Goal: Task Accomplishment & Management: Manage account settings

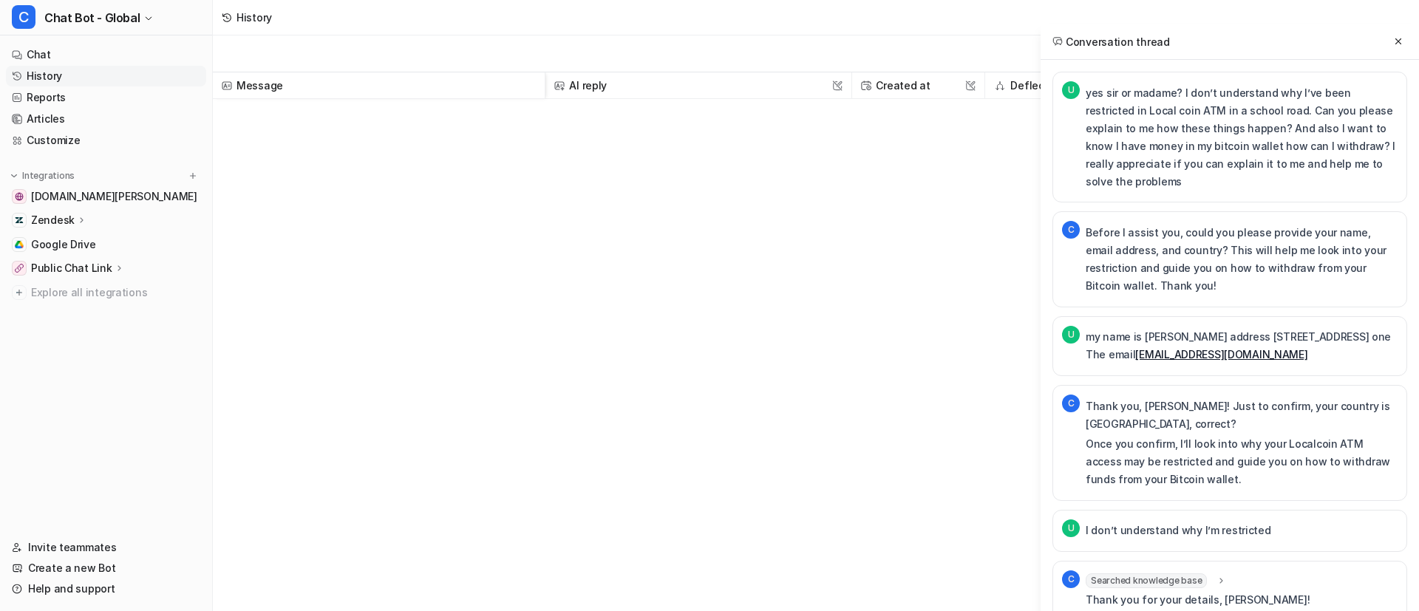
scroll to position [2121, 0]
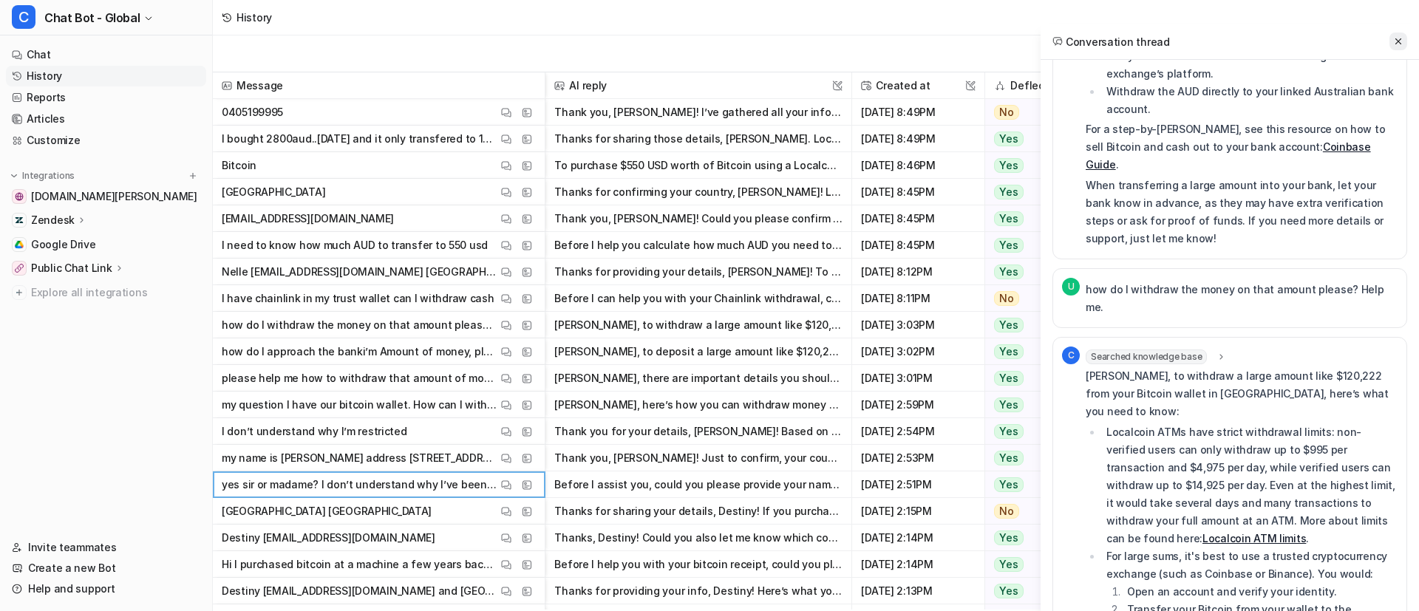
click at [1404, 41] on button at bounding box center [1398, 42] width 18 height 18
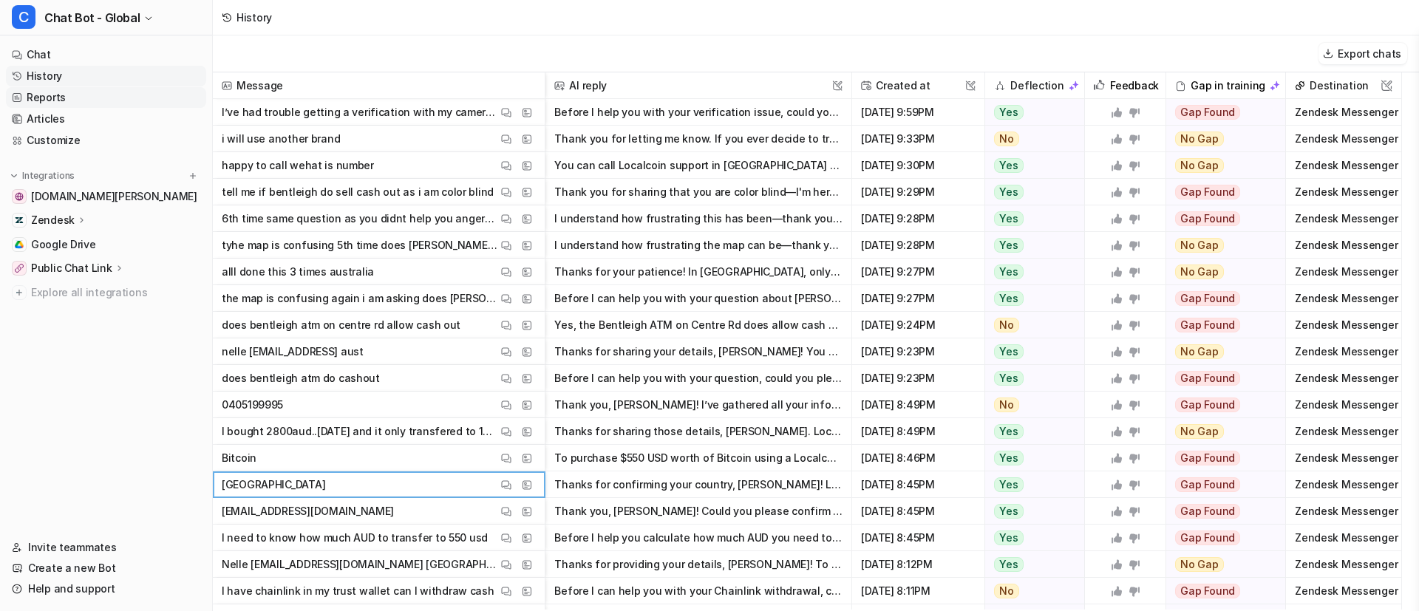
click at [86, 90] on link "Reports" at bounding box center [106, 97] width 200 height 21
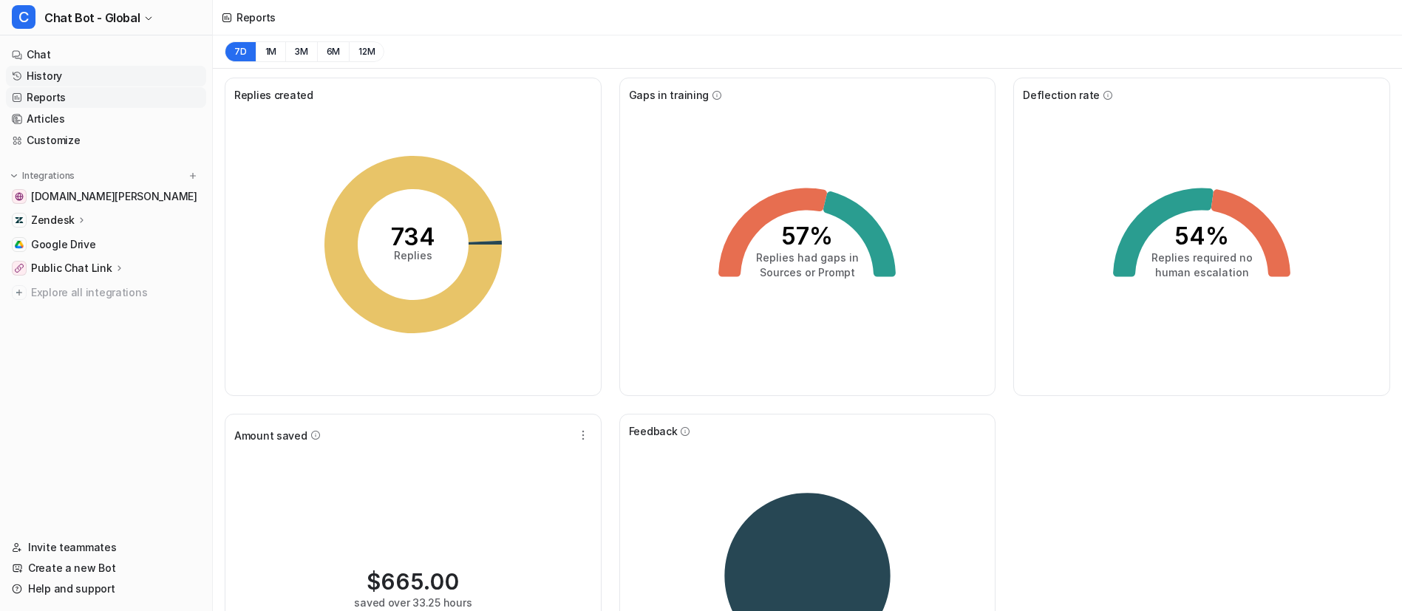
click at [100, 78] on link "History" at bounding box center [106, 76] width 200 height 21
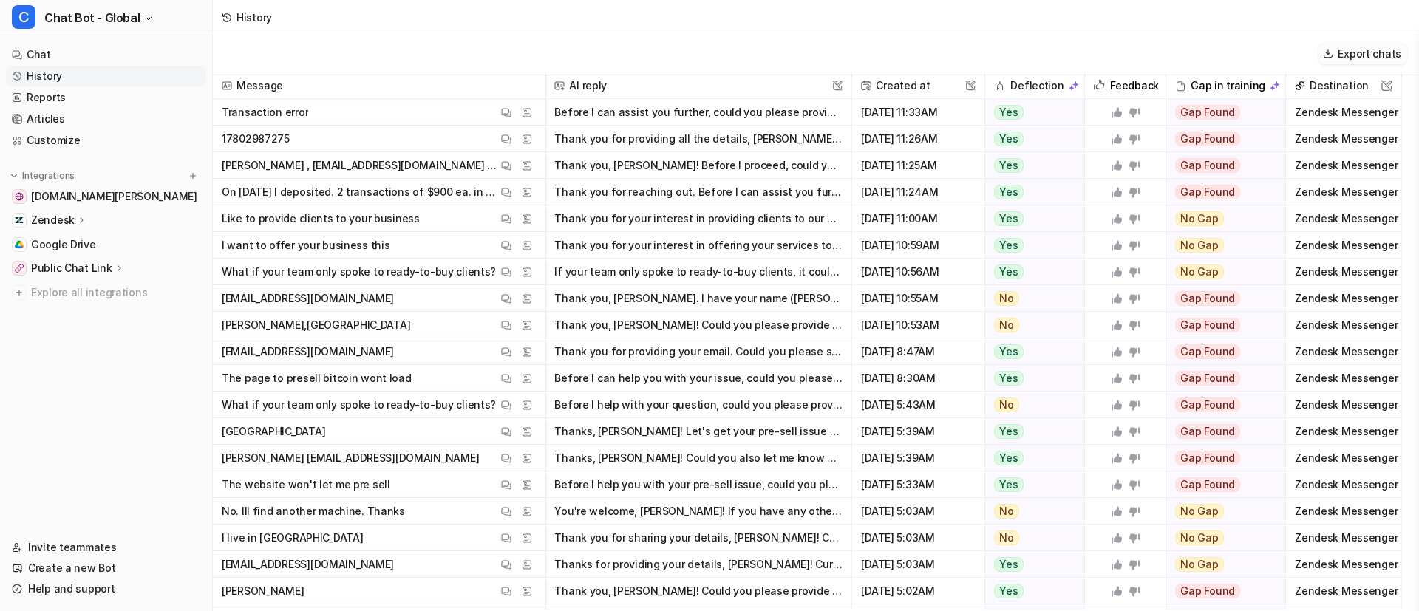
click at [1364, 58] on button "Export chats" at bounding box center [1363, 53] width 89 height 21
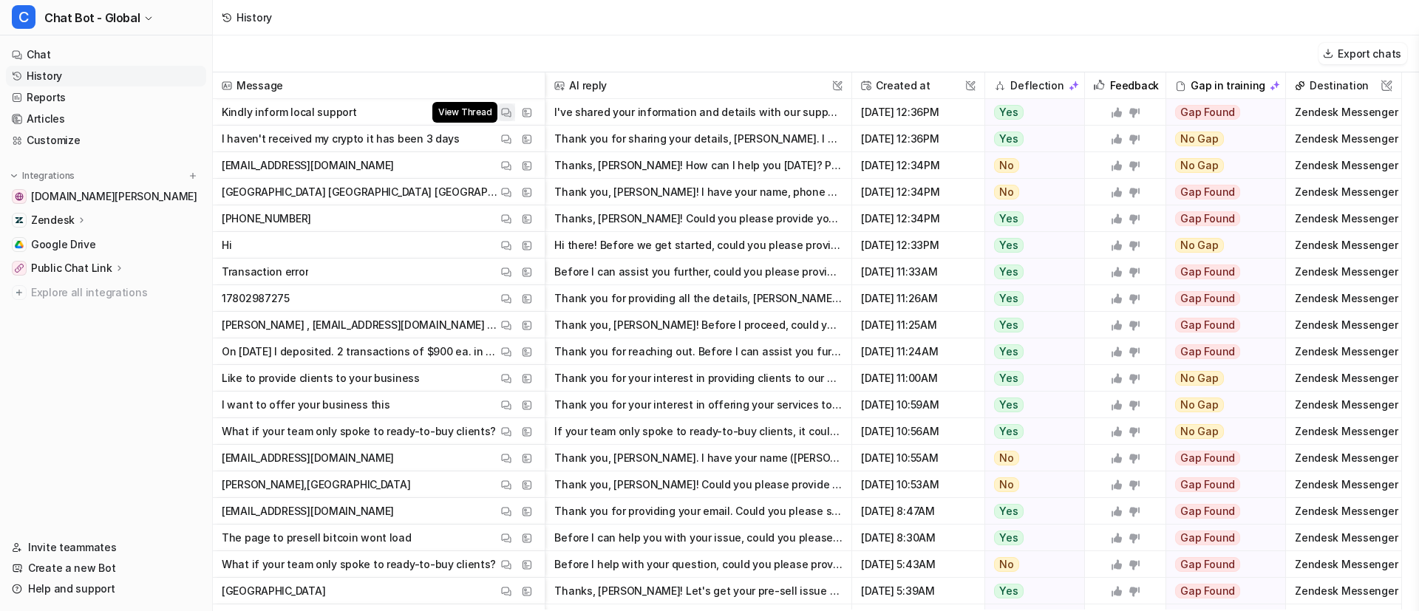
click at [500, 106] on button "View Thread" at bounding box center [506, 112] width 18 height 18
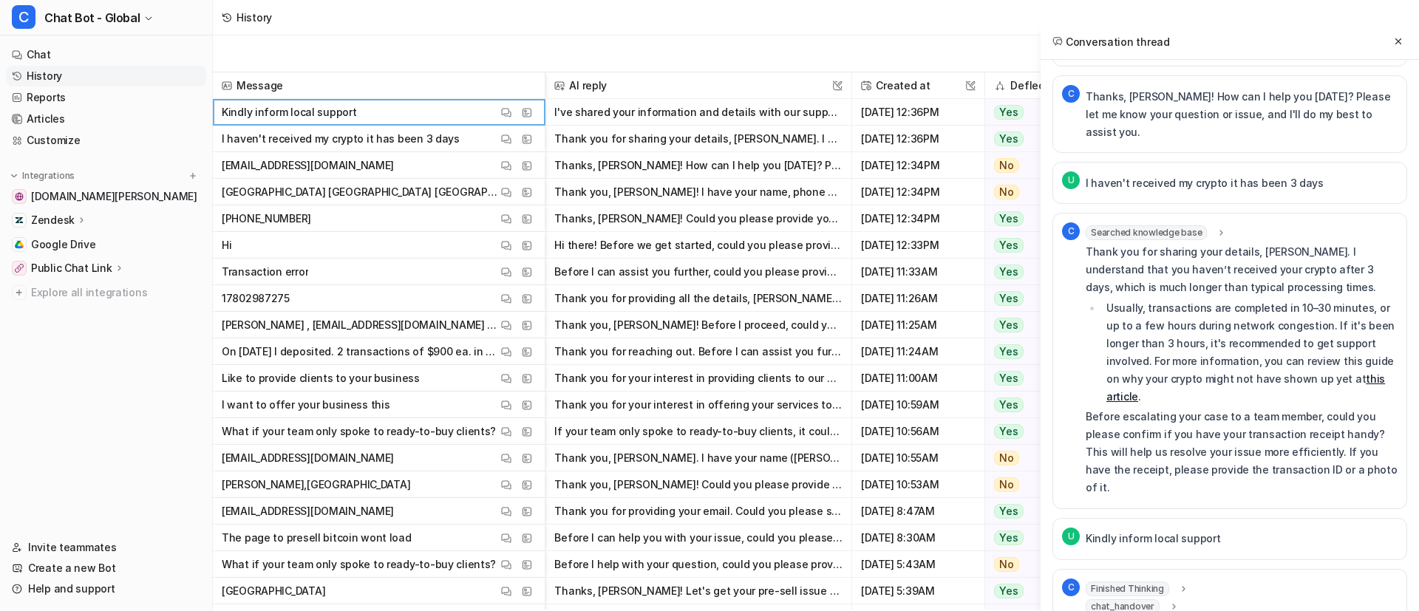
scroll to position [511, 0]
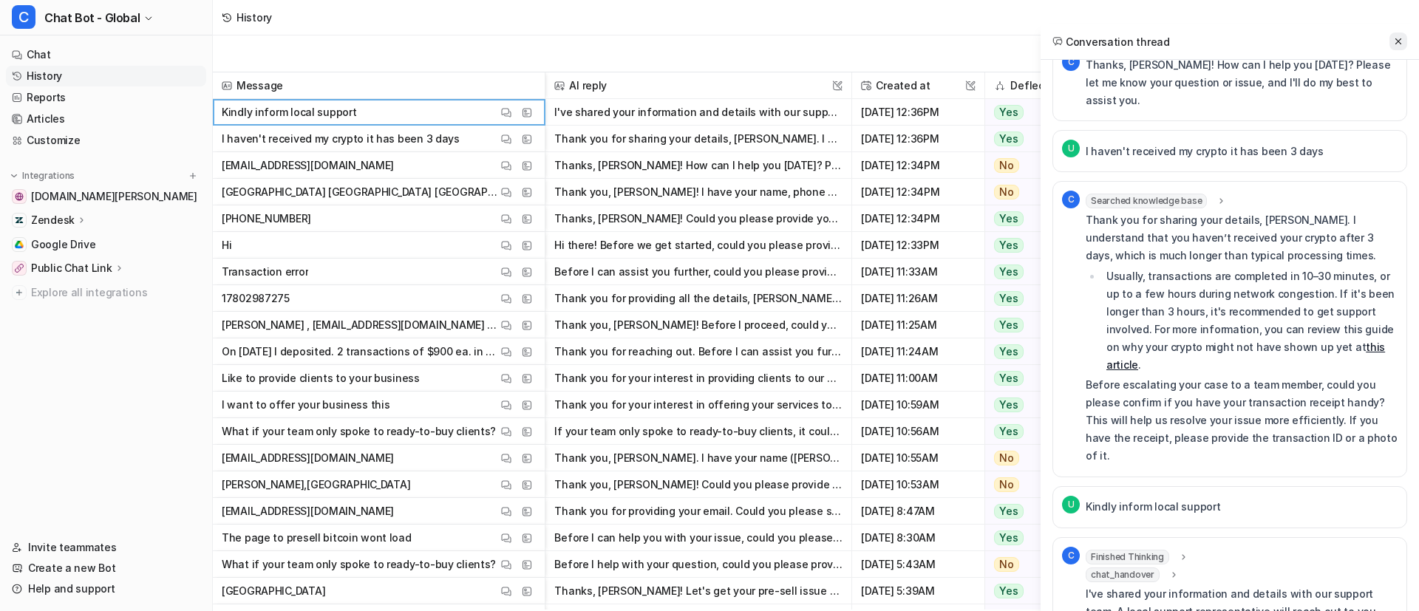
click at [1403, 49] on button at bounding box center [1398, 42] width 18 height 18
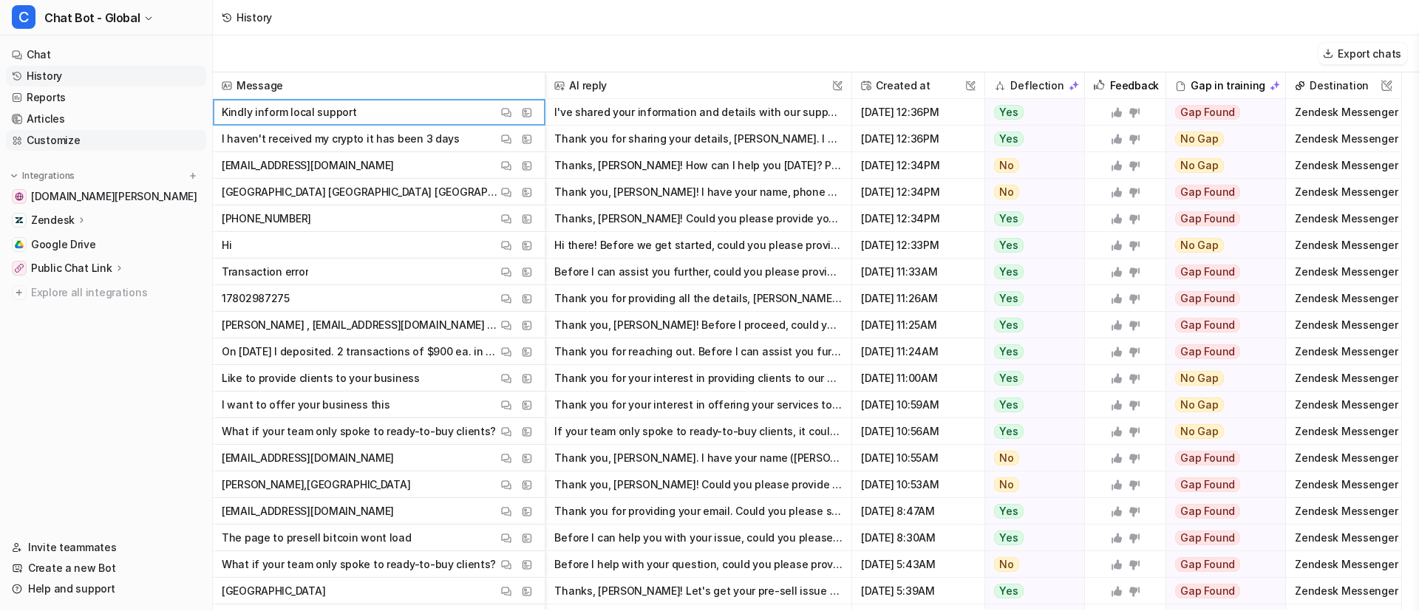
click at [66, 141] on link "Customize" at bounding box center [106, 140] width 200 height 21
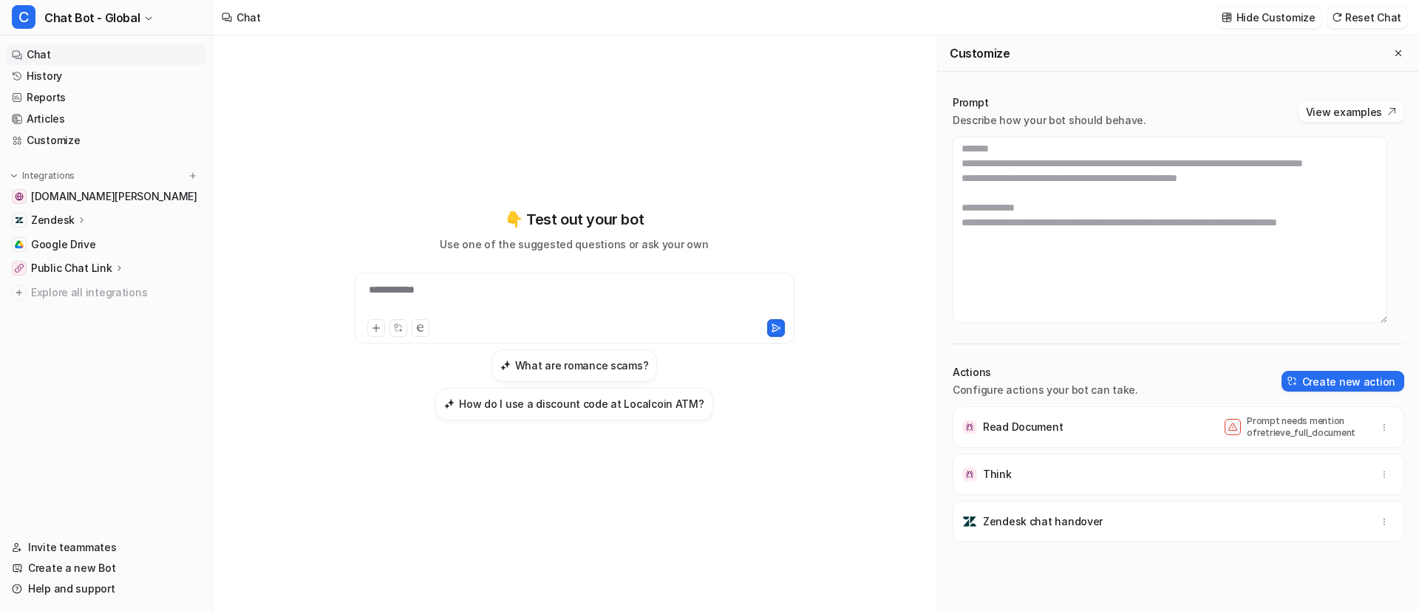
scroll to position [288, 0]
click at [1116, 249] on textarea at bounding box center [1170, 230] width 435 height 186
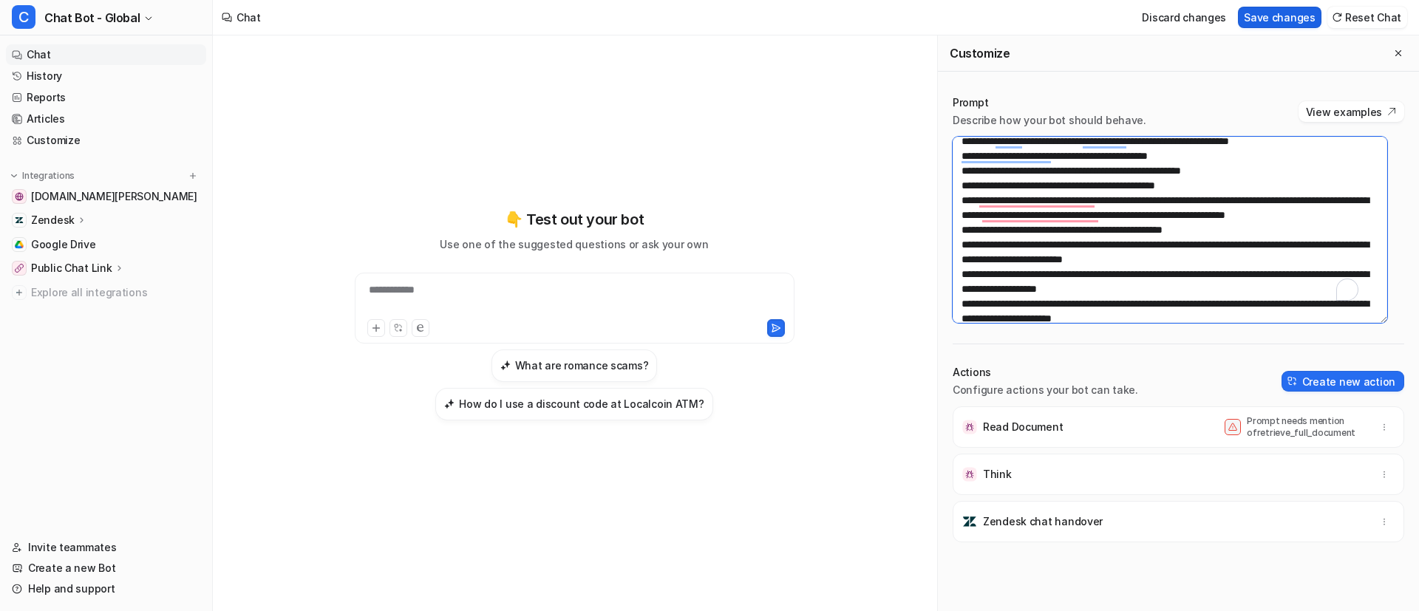
type textarea "**********"
click at [1305, 23] on button "Save changes" at bounding box center [1280, 17] width 84 height 21
click at [1154, 267] on textarea "To enrich screen reader interactions, please activate Accessibility in Grammarl…" at bounding box center [1170, 230] width 435 height 186
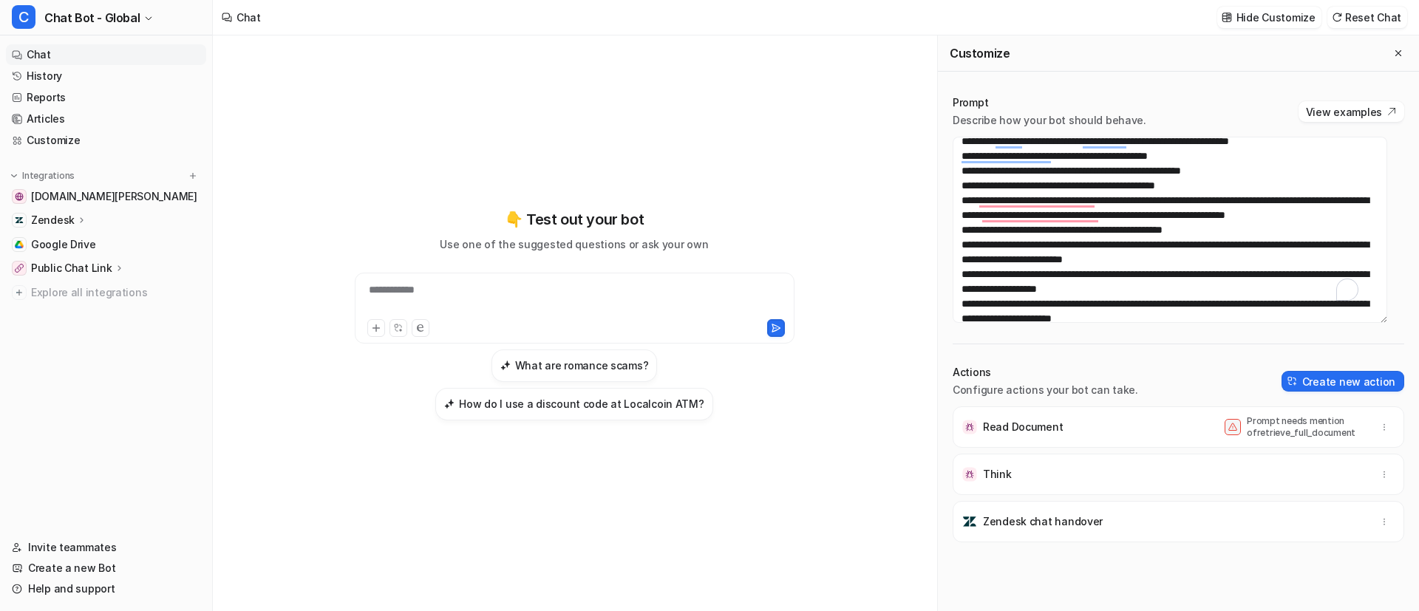
click at [729, 222] on div "**********" at bounding box center [574, 315] width 544 height 428
